Goal: Task Accomplishment & Management: Use online tool/utility

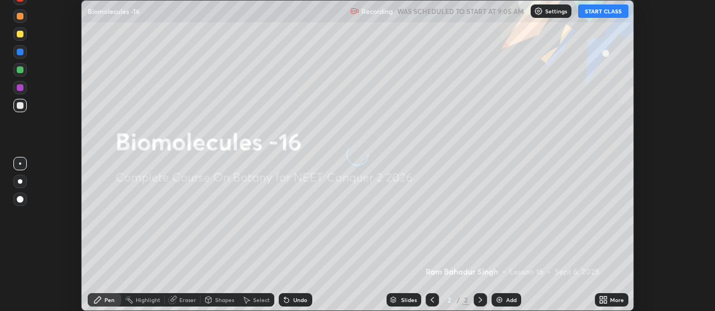
scroll to position [311, 714]
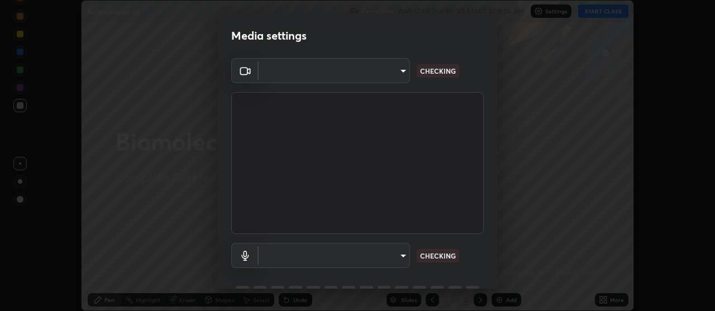
type input "b32c73f9f7383dfd5894755b812e900e91b535440668f828b547b286affdb2a7"
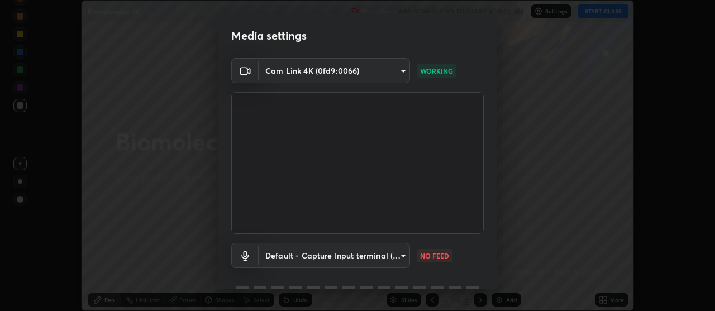
click at [332, 253] on body "Erase all Biomolecules -16 Recording WAS SCHEDULED TO START AT 9:05 AM Settings…" at bounding box center [357, 155] width 715 height 311
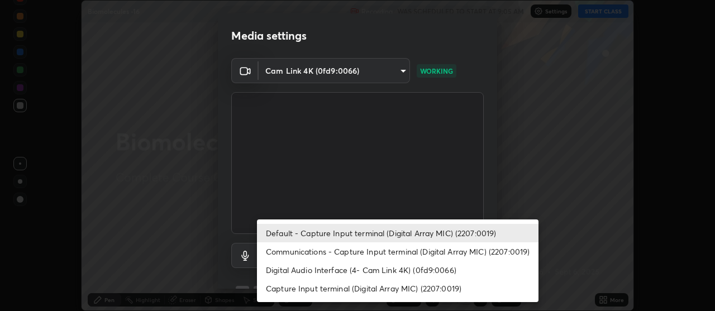
click at [429, 246] on li "Communications - Capture Input terminal (Digital Array MIC) (2207:0019)" at bounding box center [397, 251] width 281 height 18
type input "communications"
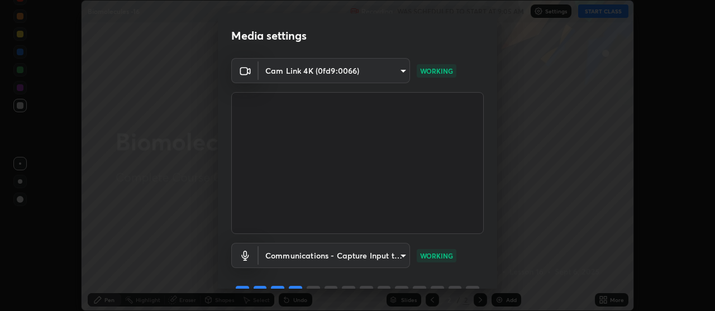
scroll to position [55, 0]
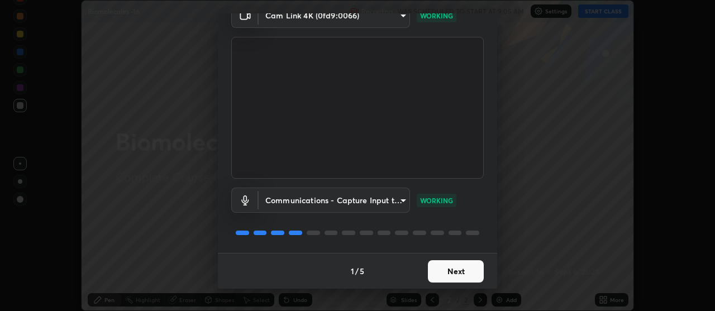
click at [462, 274] on button "Next" at bounding box center [456, 271] width 56 height 22
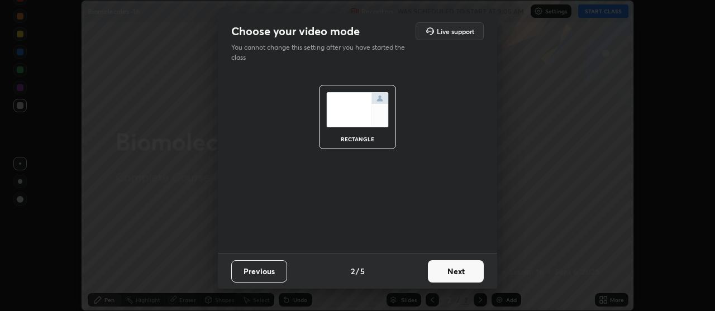
scroll to position [0, 0]
click at [468, 269] on button "Next" at bounding box center [456, 271] width 56 height 22
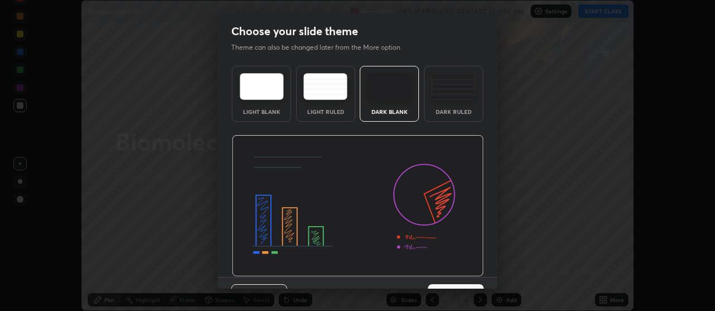
scroll to position [24, 0]
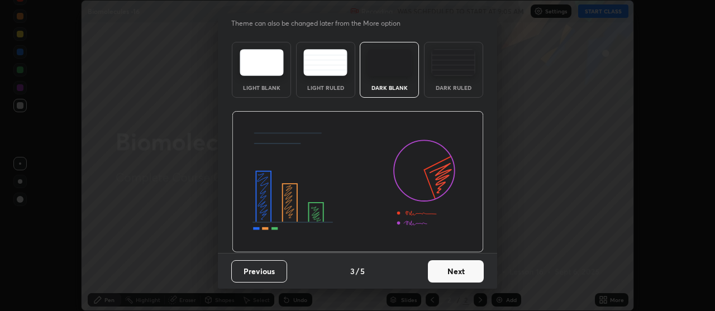
click at [467, 274] on button "Next" at bounding box center [456, 271] width 56 height 22
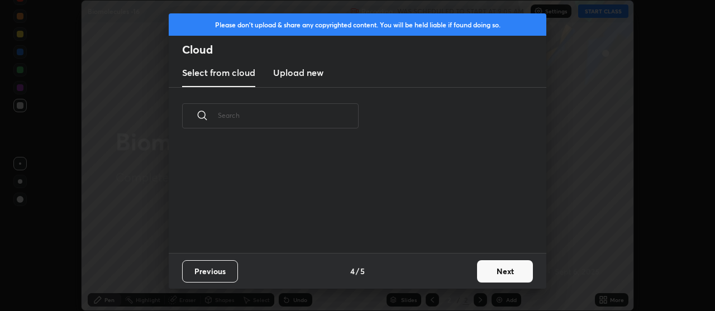
click at [507, 272] on button "Next" at bounding box center [505, 271] width 56 height 22
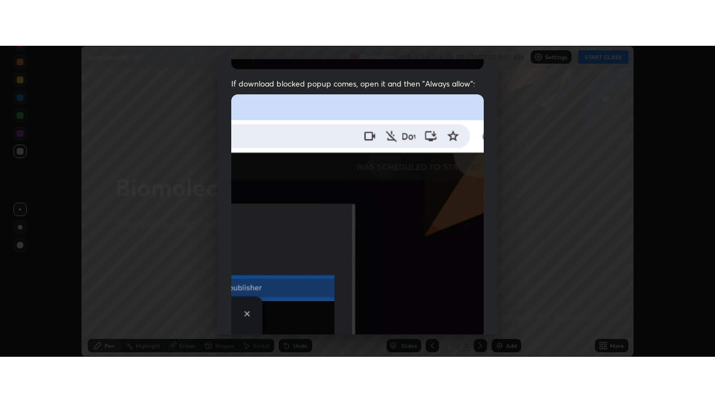
scroll to position [283, 0]
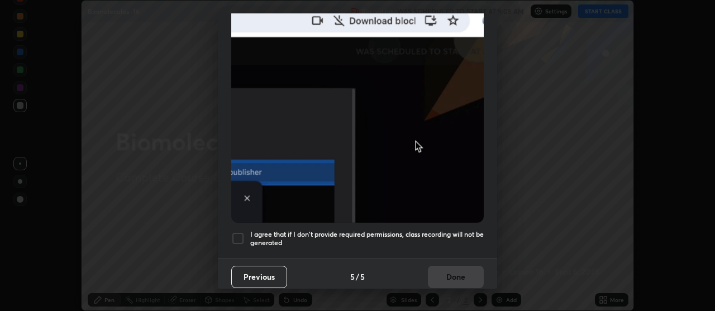
click at [239, 234] on div at bounding box center [237, 238] width 13 height 13
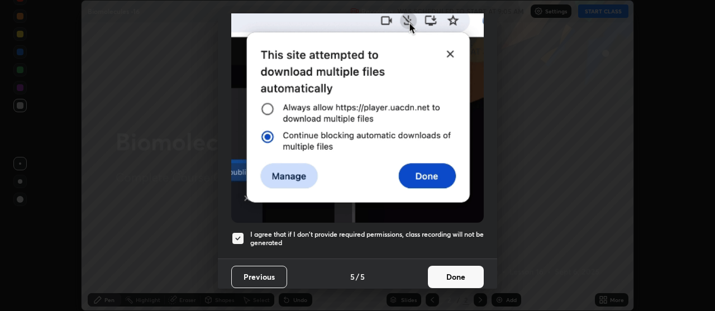
click at [459, 270] on button "Done" at bounding box center [456, 277] width 56 height 22
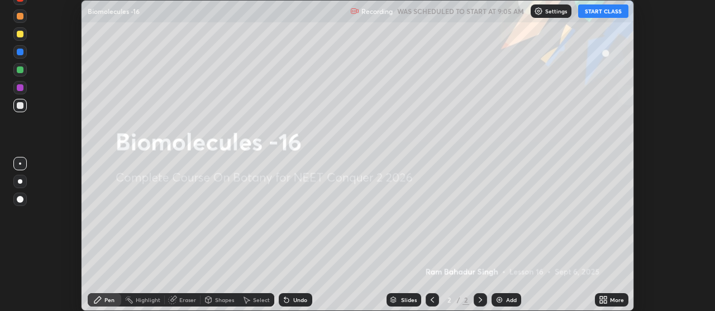
click at [604, 10] on button "START CLASS" at bounding box center [603, 10] width 50 height 13
click at [604, 298] on icon at bounding box center [605, 297] width 3 height 3
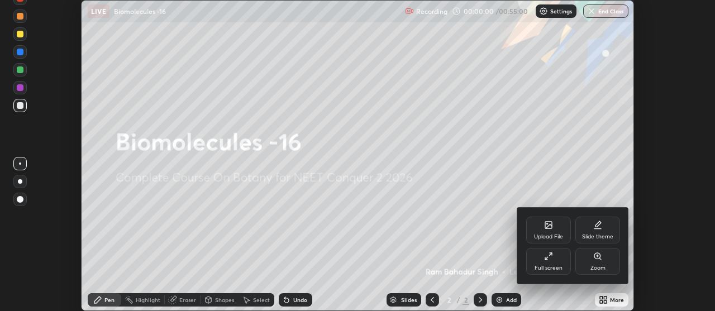
click at [550, 254] on icon at bounding box center [550, 254] width 3 height 3
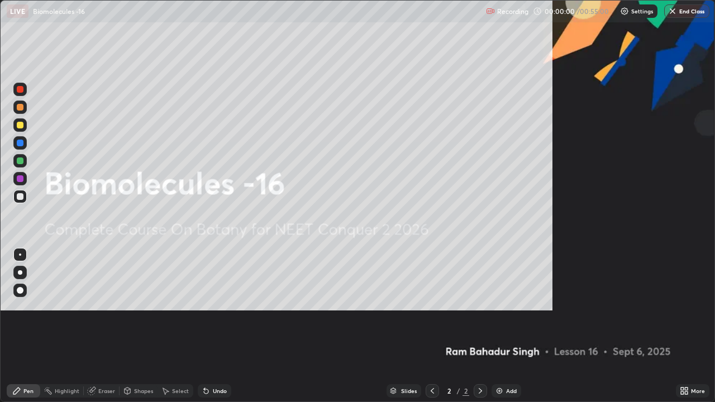
scroll to position [402, 715]
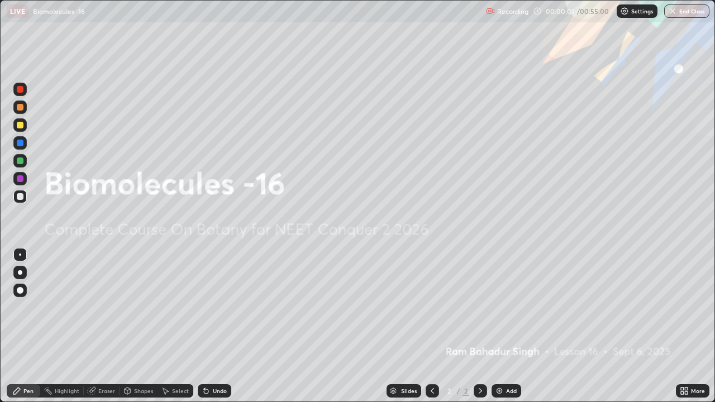
click at [499, 310] on img at bounding box center [499, 390] width 9 height 9
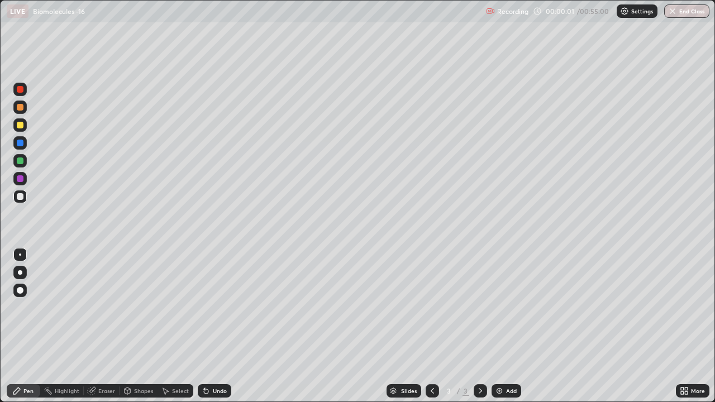
click at [501, 310] on img at bounding box center [499, 390] width 9 height 9
click at [500, 310] on img at bounding box center [499, 390] width 9 height 9
click at [498, 310] on img at bounding box center [499, 390] width 9 height 9
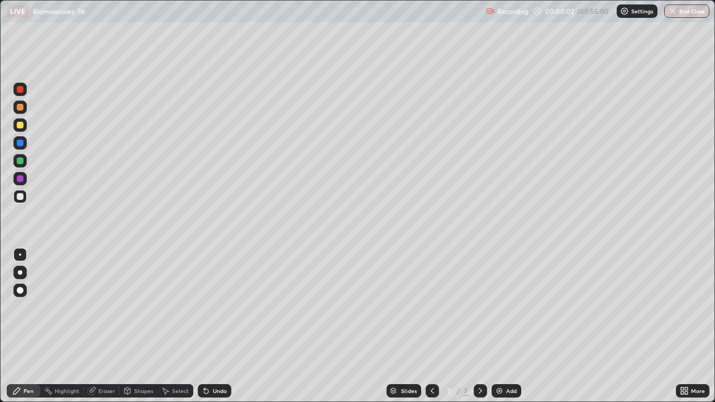
click at [499, 310] on img at bounding box center [499, 390] width 9 height 9
click at [501, 310] on img at bounding box center [499, 390] width 9 height 9
click at [500, 310] on img at bounding box center [499, 390] width 9 height 9
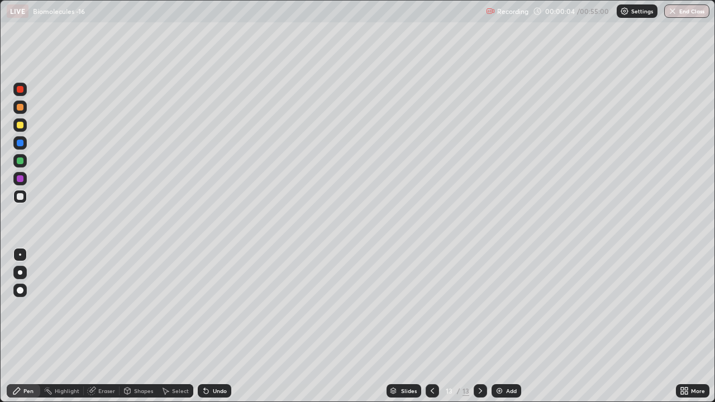
click at [431, 310] on icon at bounding box center [432, 390] width 9 height 9
click at [432, 310] on icon at bounding box center [432, 390] width 9 height 9
click at [432, 310] on icon at bounding box center [431, 391] width 3 height 6
click at [432, 310] on icon at bounding box center [432, 390] width 9 height 9
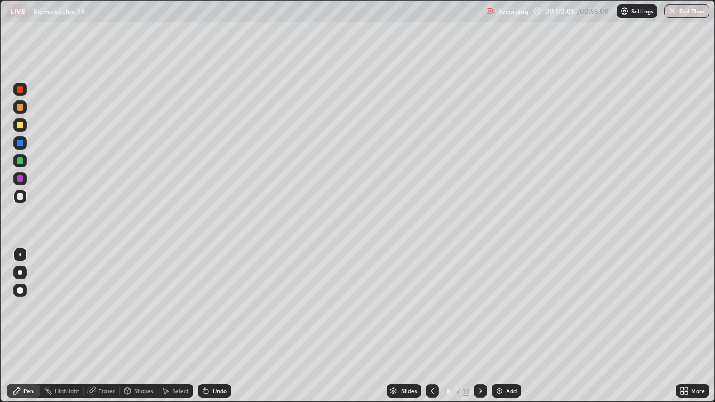
click at [430, 310] on icon at bounding box center [432, 390] width 9 height 9
click at [432, 310] on icon at bounding box center [432, 390] width 9 height 9
click at [431, 310] on icon at bounding box center [432, 390] width 9 height 9
click at [433, 310] on icon at bounding box center [432, 390] width 9 height 9
click at [430, 310] on icon at bounding box center [431, 391] width 3 height 6
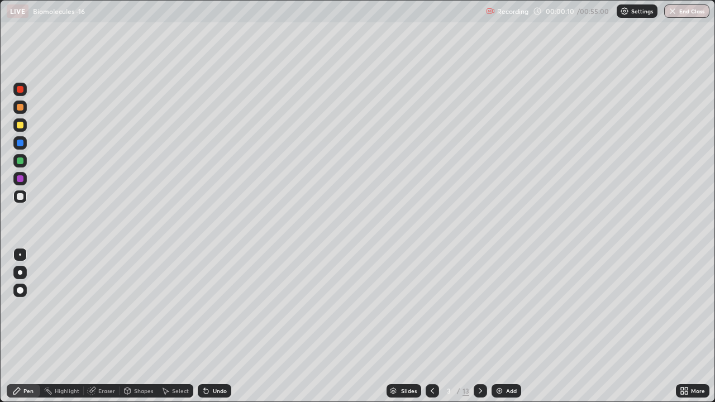
click at [20, 127] on div at bounding box center [20, 125] width 7 height 7
click at [480, 310] on icon at bounding box center [480, 390] width 9 height 9
click at [20, 161] on div at bounding box center [20, 160] width 7 height 7
click at [21, 125] on div at bounding box center [20, 125] width 7 height 7
click at [21, 163] on div at bounding box center [20, 160] width 7 height 7
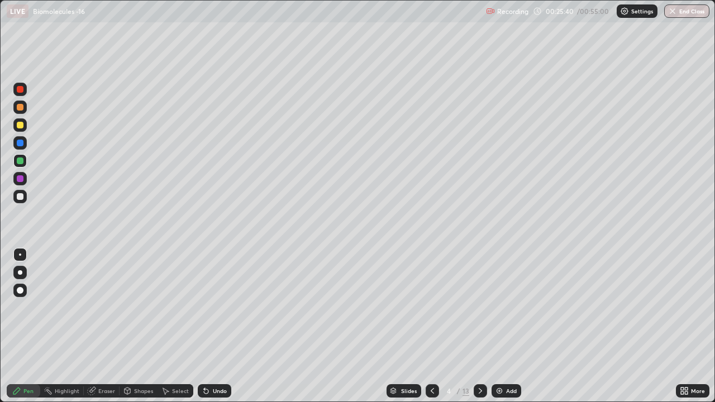
click at [91, 310] on icon at bounding box center [91, 390] width 7 height 7
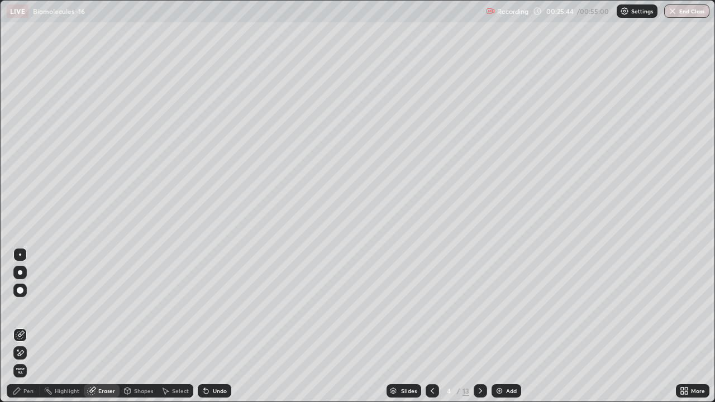
click at [28, 310] on div "Pen" at bounding box center [28, 391] width 10 height 6
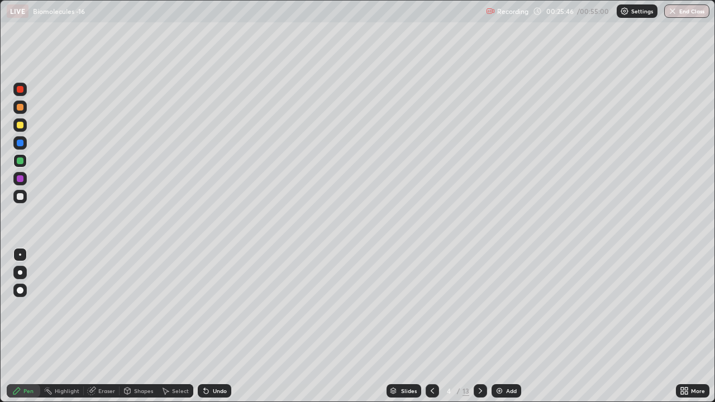
click at [20, 273] on div at bounding box center [20, 272] width 4 height 4
click at [90, 310] on icon at bounding box center [91, 390] width 7 height 7
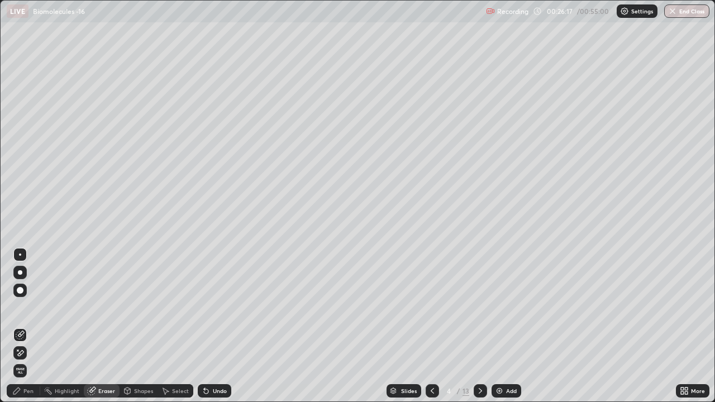
click at [19, 272] on div at bounding box center [20, 272] width 4 height 4
click at [23, 310] on div "Pen" at bounding box center [28, 391] width 10 height 6
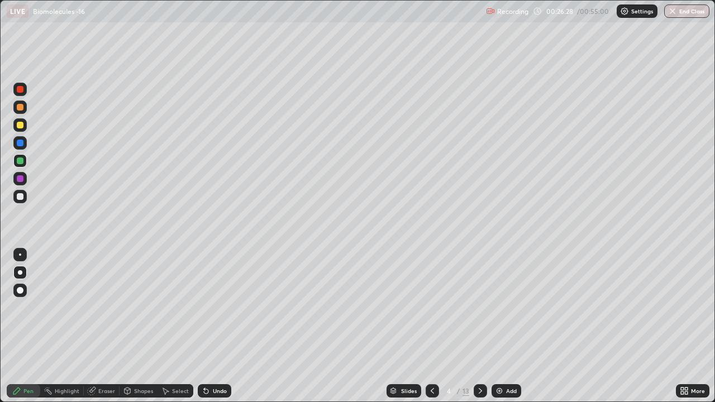
click at [91, 310] on icon at bounding box center [91, 390] width 7 height 7
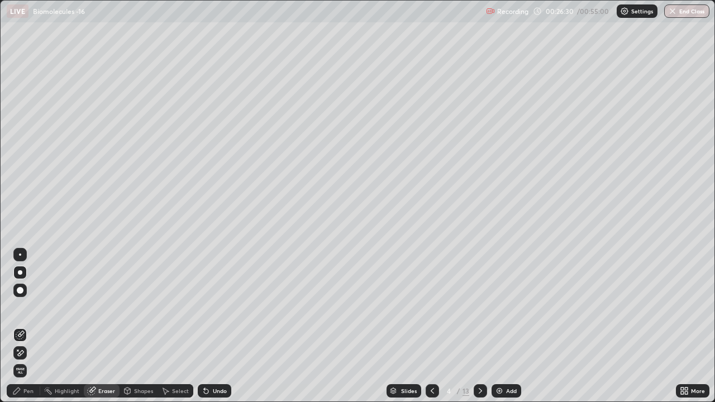
click at [27, 310] on div "Pen" at bounding box center [28, 391] width 10 height 6
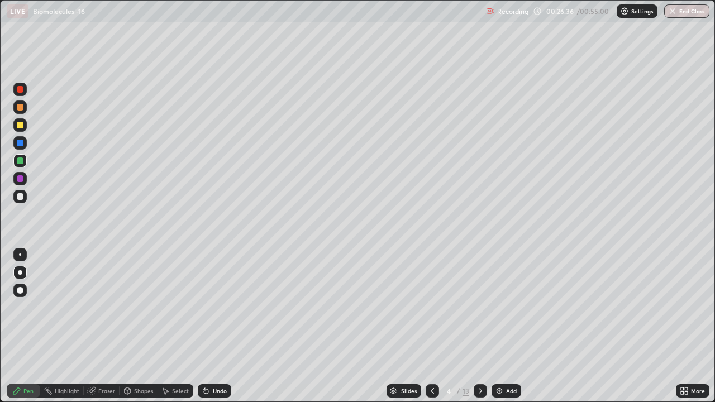
click at [20, 130] on div at bounding box center [19, 124] width 13 height 13
click at [20, 255] on div at bounding box center [20, 254] width 2 height 2
click at [62, 21] on div "LIVE Biomolecules -16" at bounding box center [244, 11] width 475 height 22
click at [480, 310] on icon at bounding box center [480, 390] width 9 height 9
click at [432, 310] on icon at bounding box center [432, 390] width 9 height 9
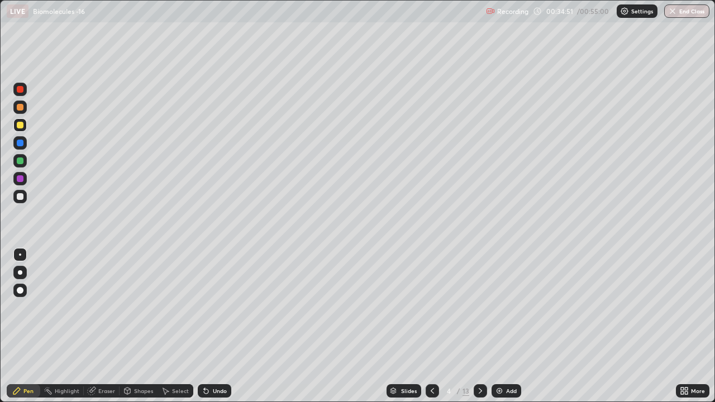
click at [485, 310] on div at bounding box center [479, 390] width 13 height 13
click at [479, 310] on icon at bounding box center [480, 390] width 9 height 9
click at [478, 310] on icon at bounding box center [480, 390] width 9 height 9
click at [28, 310] on div "Pen" at bounding box center [28, 391] width 10 height 6
click at [20, 272] on div at bounding box center [20, 272] width 4 height 4
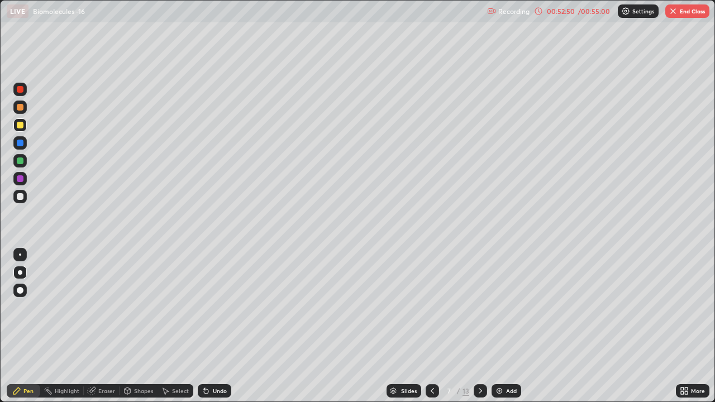
click at [19, 255] on div at bounding box center [20, 254] width 2 height 2
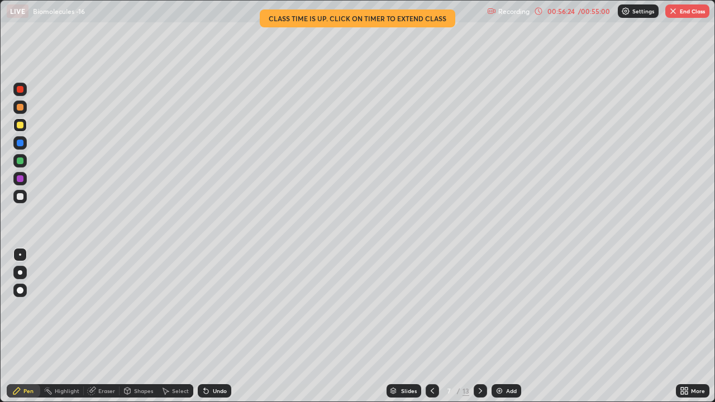
click at [672, 13] on img "button" at bounding box center [672, 11] width 9 height 9
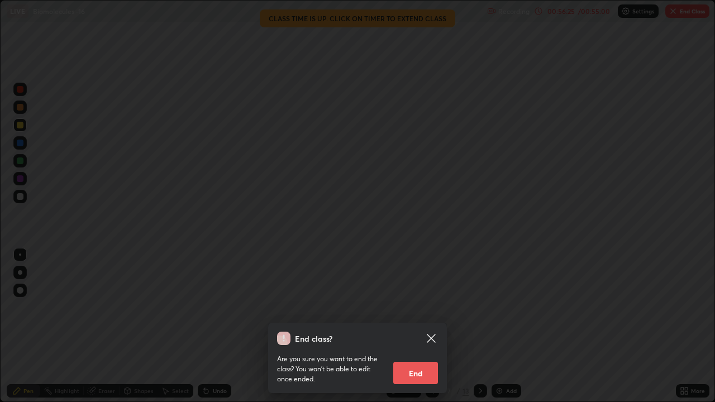
click at [415, 310] on button "End" at bounding box center [415, 373] width 45 height 22
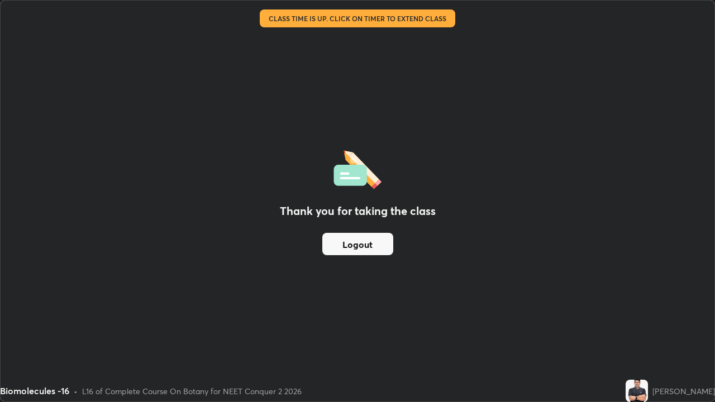
click at [366, 238] on button "Logout" at bounding box center [357, 244] width 71 height 22
